Goal: Task Accomplishment & Management: Use online tool/utility

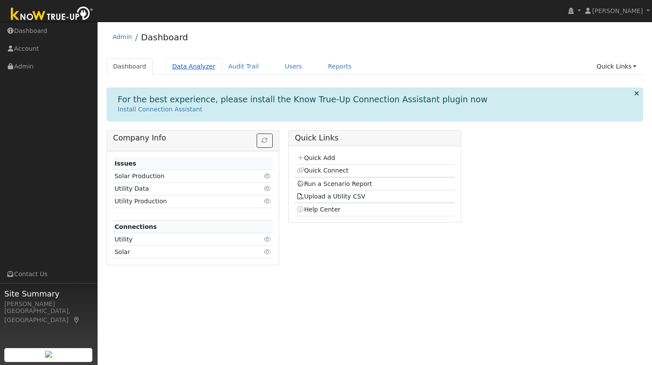
click at [183, 67] on link "Data Analyzer" at bounding box center [194, 67] width 56 height 16
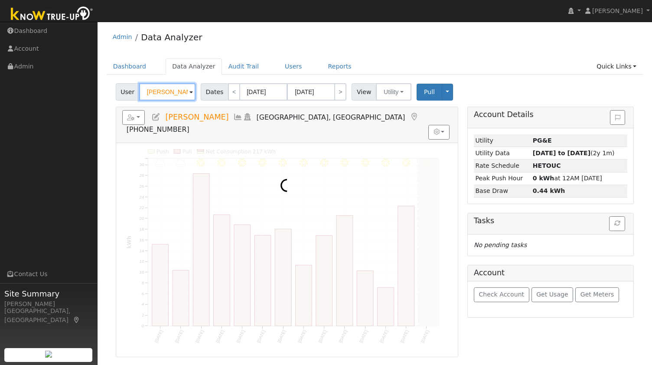
click at [168, 94] on input "[PERSON_NAME]" at bounding box center [167, 91] width 56 height 17
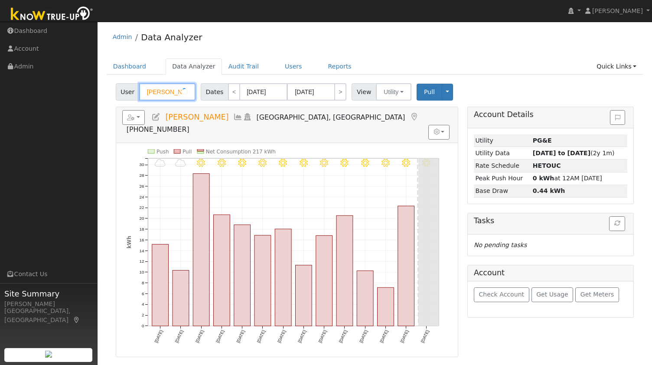
click at [168, 94] on input "[PERSON_NAME]" at bounding box center [167, 91] width 56 height 17
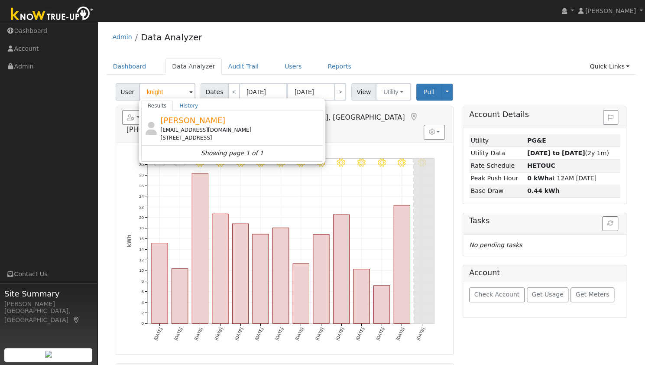
click at [196, 139] on div "[STREET_ADDRESS]" at bounding box center [240, 138] width 161 height 8
type input "[PERSON_NAME]"
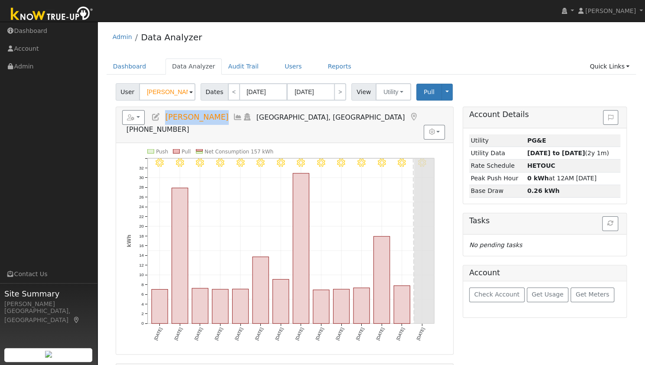
drag, startPoint x: 213, startPoint y: 118, endPoint x: 166, endPoint y: 117, distance: 47.3
click at [166, 117] on h5 "Reports Scenario Health Check Energy Audit Account Timeline User Audit Trail In…" at bounding box center [284, 122] width 325 height 24
copy span "[PERSON_NAME]"
click at [294, 39] on div "Admin Data Analyzer" at bounding box center [372, 39] width 530 height 26
click at [136, 113] on button "button" at bounding box center [133, 117] width 23 height 15
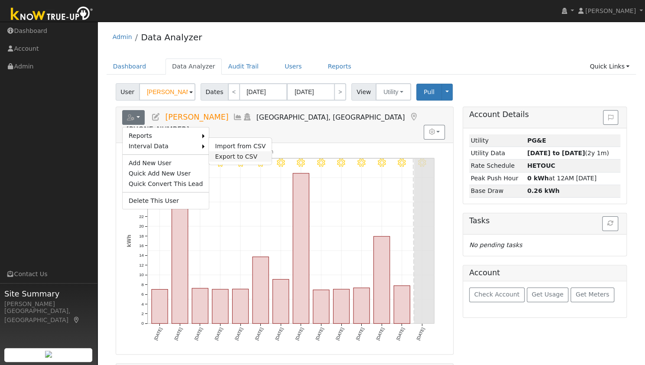
click at [209, 151] on link "Export to CSV" at bounding box center [240, 156] width 63 height 10
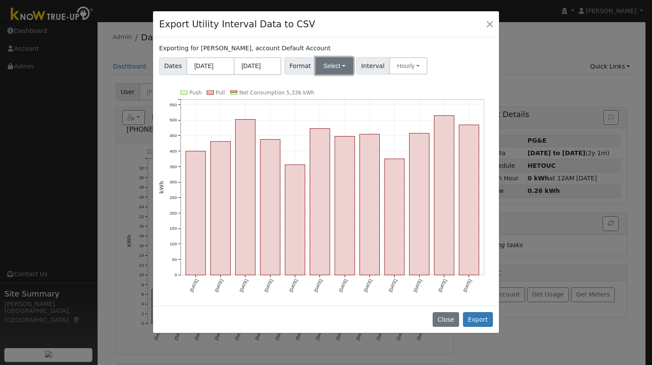
click at [336, 63] on button "Select" at bounding box center [335, 65] width 38 height 17
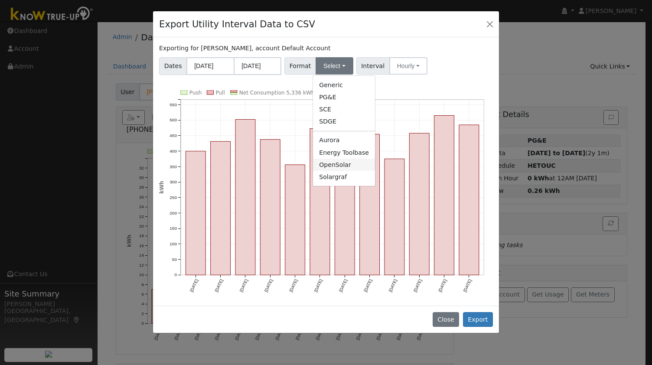
click at [343, 165] on link "OpenSolar" at bounding box center [344, 165] width 62 height 12
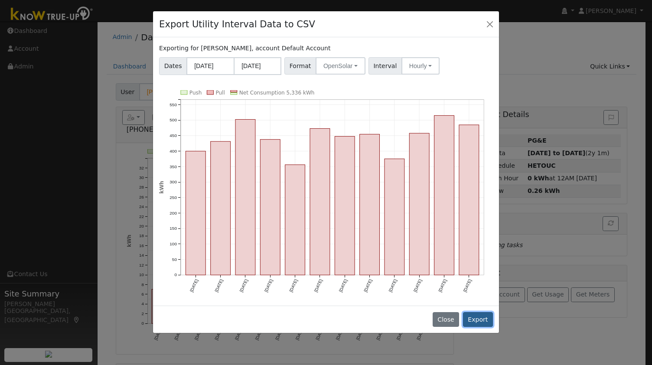
click at [474, 312] on button "Export" at bounding box center [478, 319] width 30 height 15
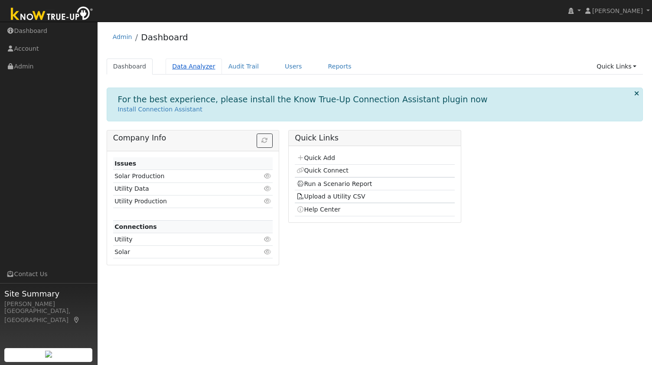
click at [182, 69] on link "Data Analyzer" at bounding box center [194, 67] width 56 height 16
